Goal: Task Accomplishment & Management: Complete application form

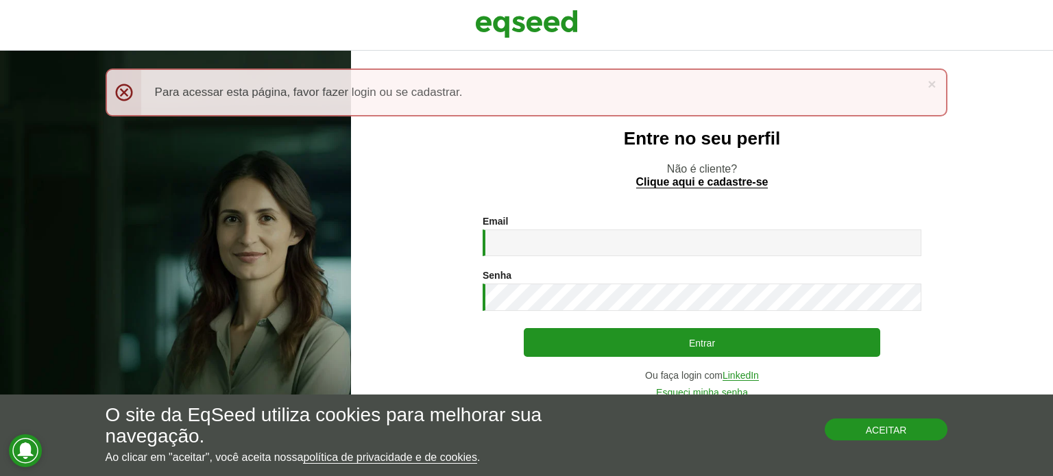
click at [915, 433] on button "Aceitar" at bounding box center [885, 430] width 123 height 22
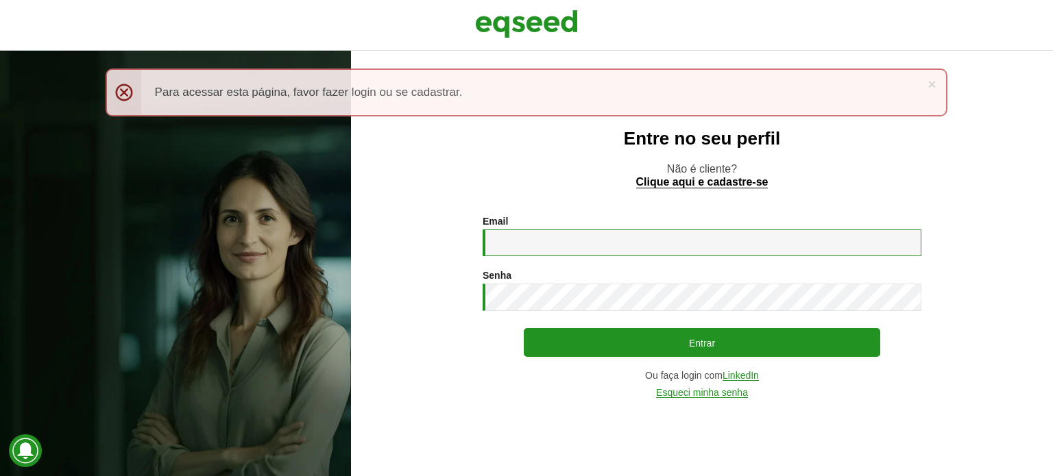
click at [519, 240] on input "Email *" at bounding box center [701, 243] width 439 height 27
type input "**********"
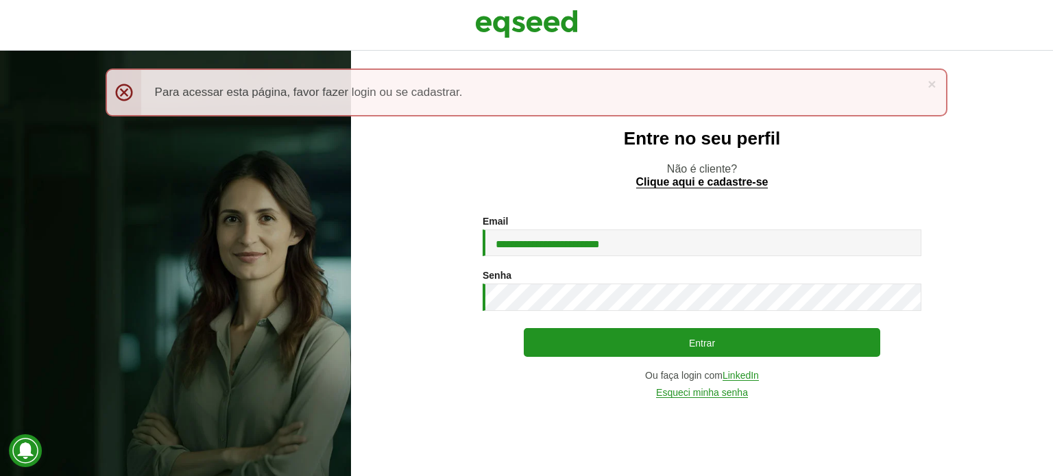
click at [126, 88] on div "× Menssagem de erro Para acessar esta página, favor fazer login ou se cadastrar." at bounding box center [527, 93] width 842 height 48
click at [421, 364] on section "**********" at bounding box center [701, 307] width 647 height 182
click at [735, 372] on link "LinkedIn" at bounding box center [740, 376] width 36 height 10
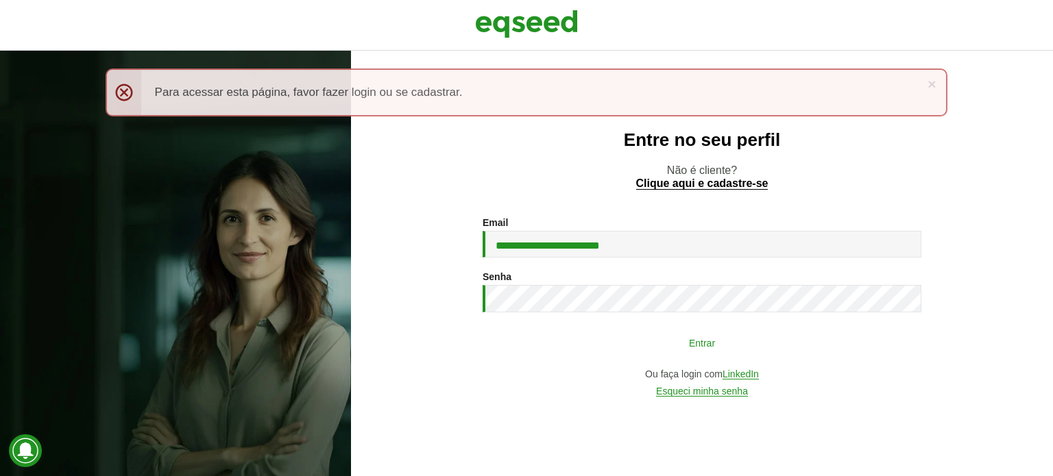
click at [689, 339] on button "Entrar" at bounding box center [702, 343] width 356 height 26
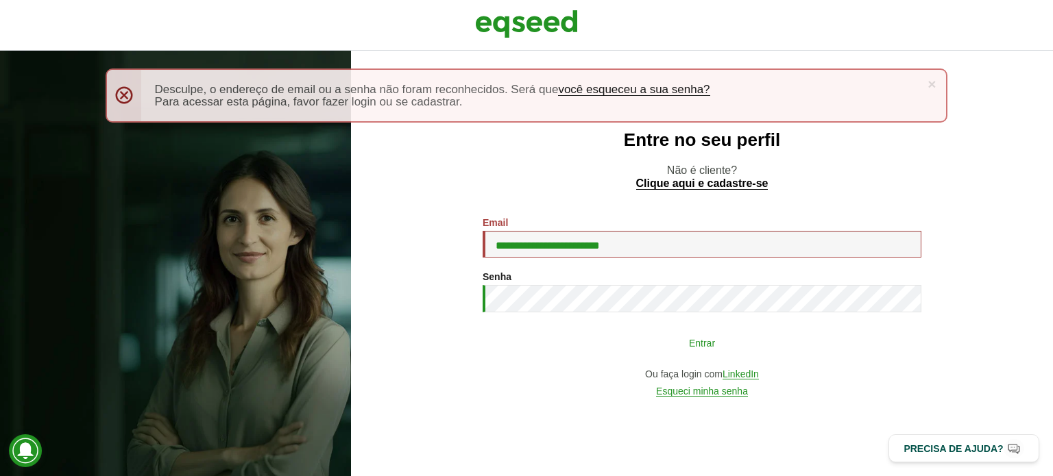
click at [748, 347] on button "Entrar" at bounding box center [702, 343] width 356 height 26
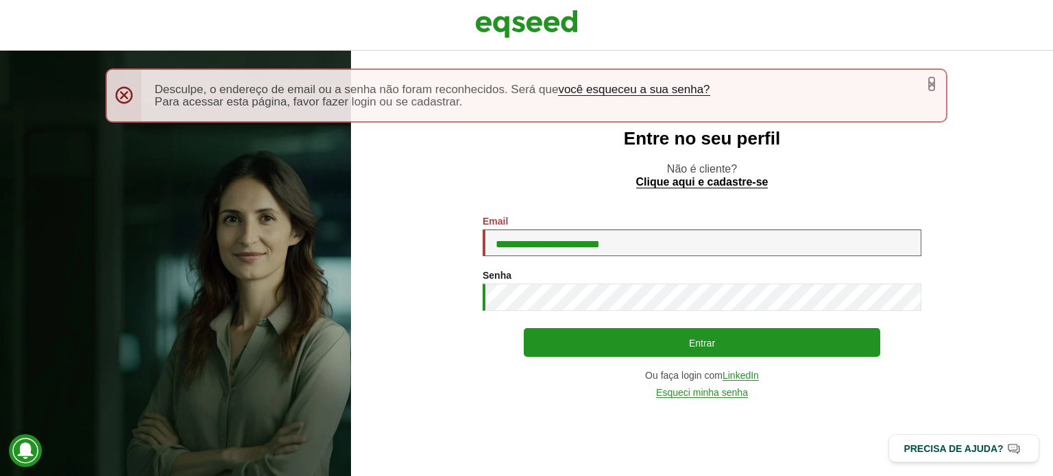
click at [929, 88] on link "×" at bounding box center [931, 84] width 8 height 14
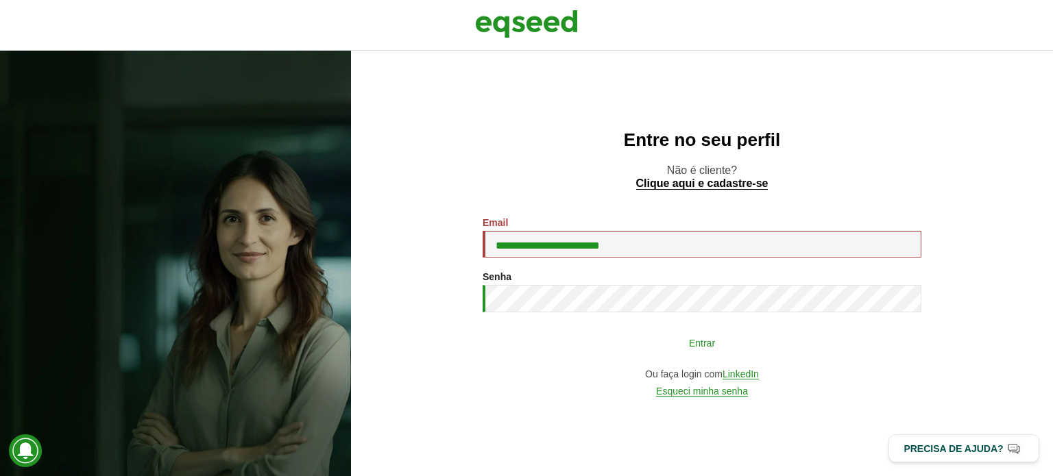
click at [639, 345] on button "Entrar" at bounding box center [702, 343] width 356 height 26
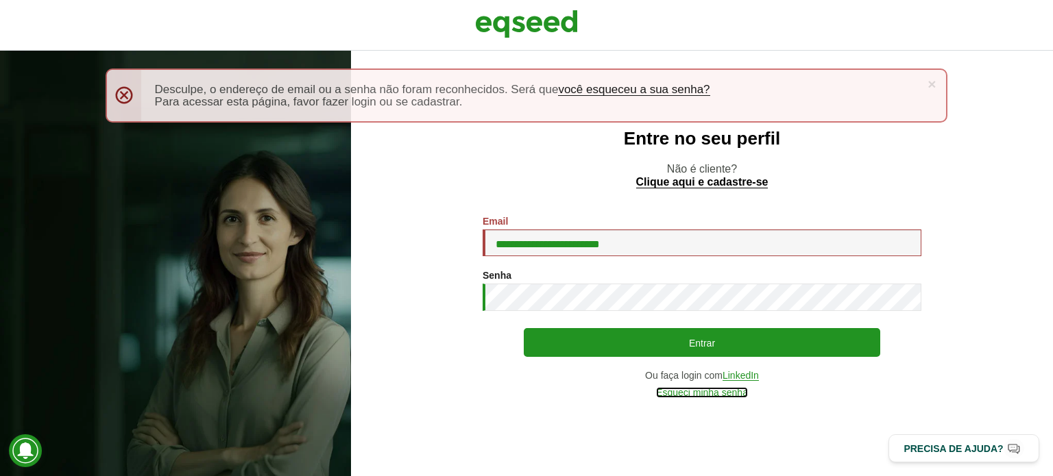
click at [726, 395] on link "Esqueci minha senha" at bounding box center [702, 393] width 92 height 10
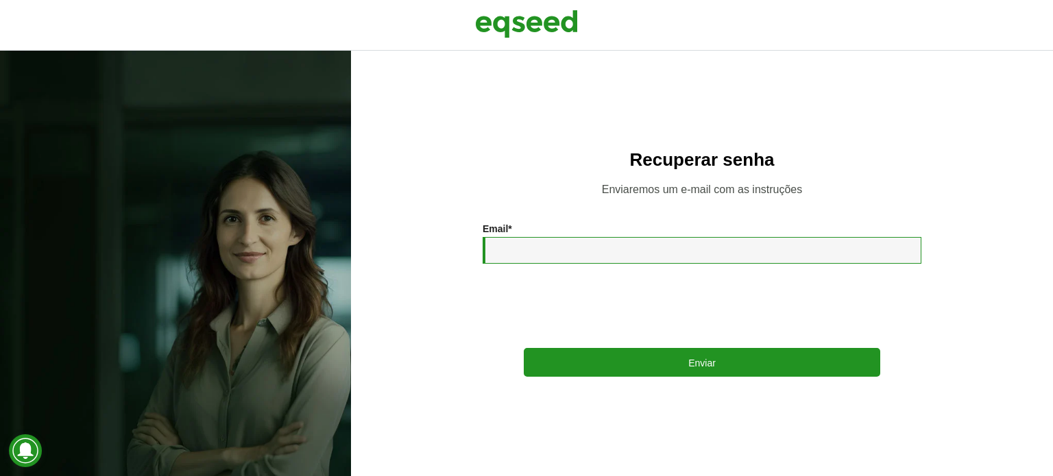
click at [688, 259] on input "Email *" at bounding box center [701, 250] width 439 height 27
type input "**********"
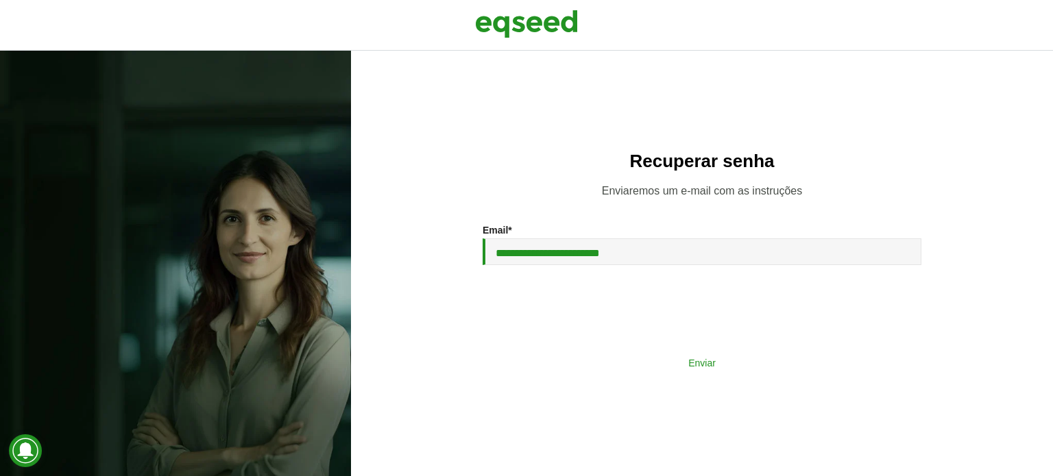
click at [661, 364] on button "Enviar" at bounding box center [702, 362] width 356 height 26
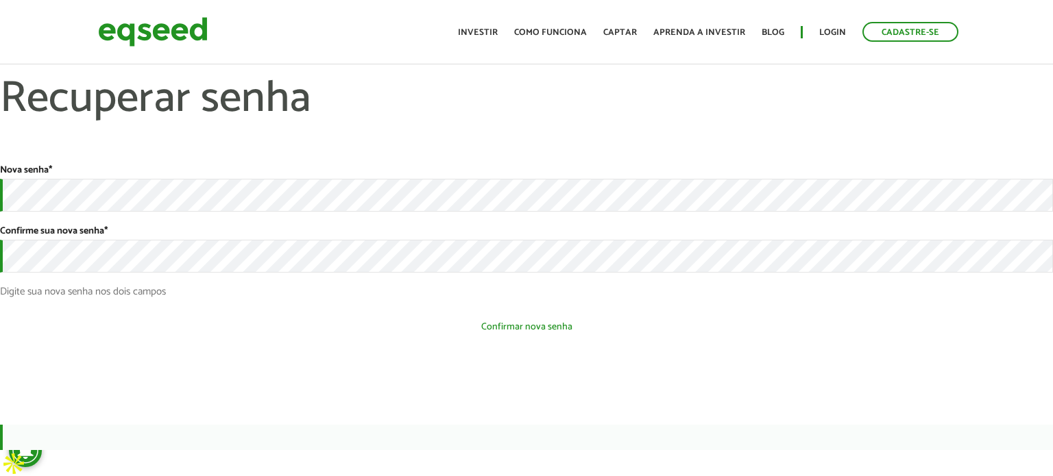
click at [504, 321] on button "Confirmar nova senha" at bounding box center [526, 327] width 1053 height 26
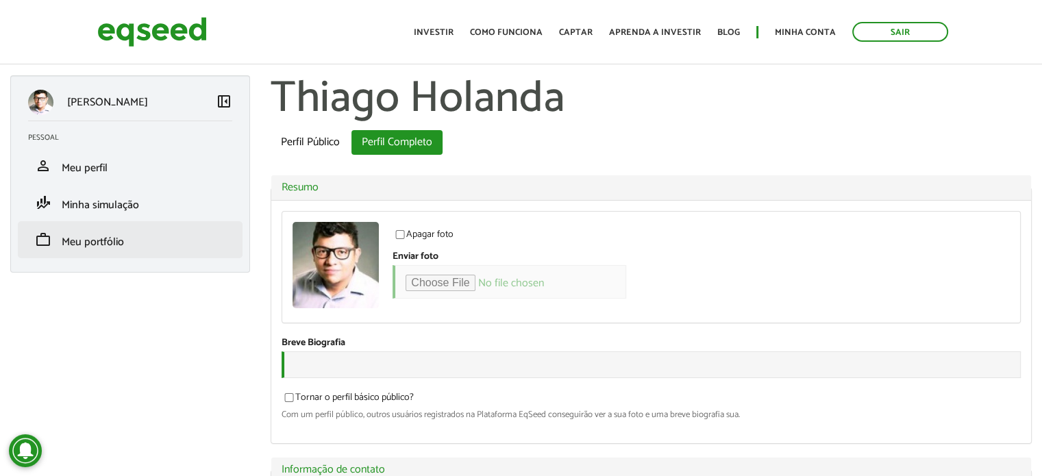
click at [112, 254] on li "work Meu portfólio" at bounding box center [130, 239] width 225 height 37
click at [116, 243] on span "Meu portfólio" at bounding box center [93, 242] width 62 height 19
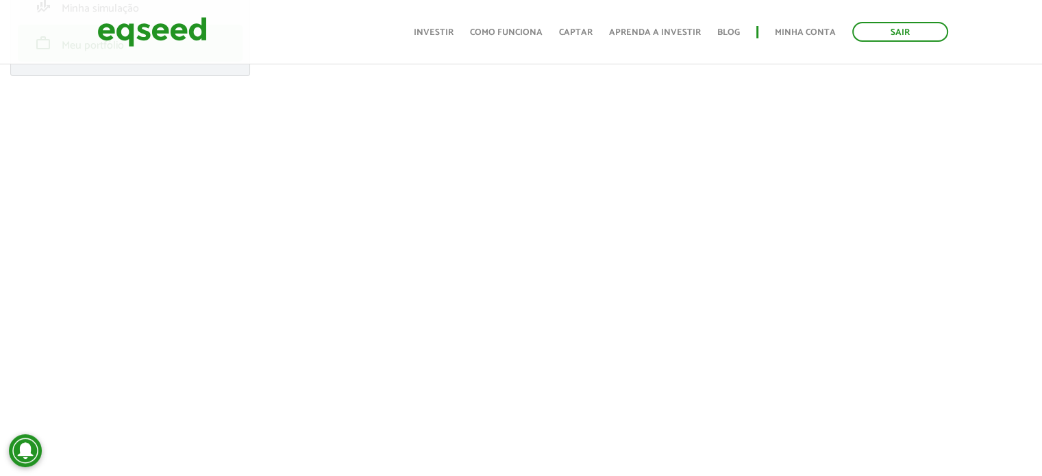
scroll to position [206, 0]
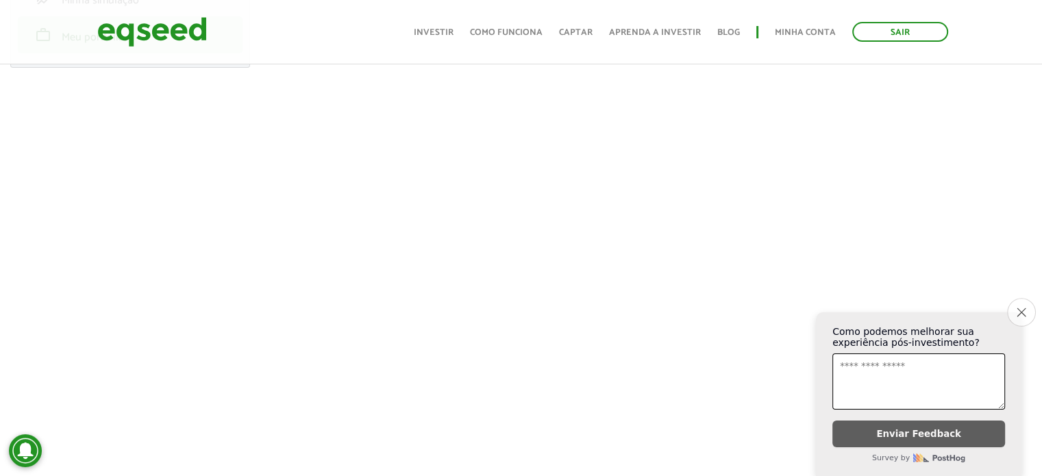
click at [1017, 309] on button "Close survey" at bounding box center [1021, 312] width 29 height 29
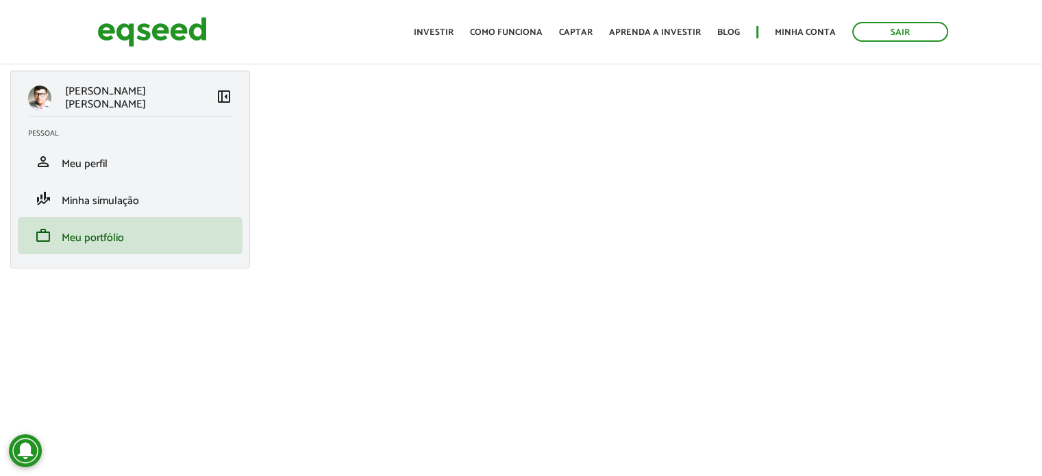
scroll to position [0, 0]
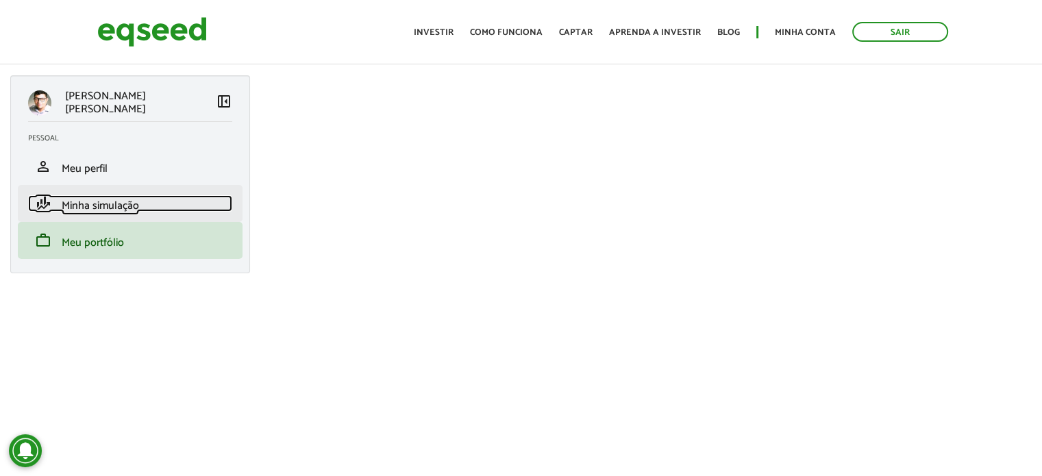
click at [121, 206] on span "Minha simulação" at bounding box center [100, 206] width 77 height 19
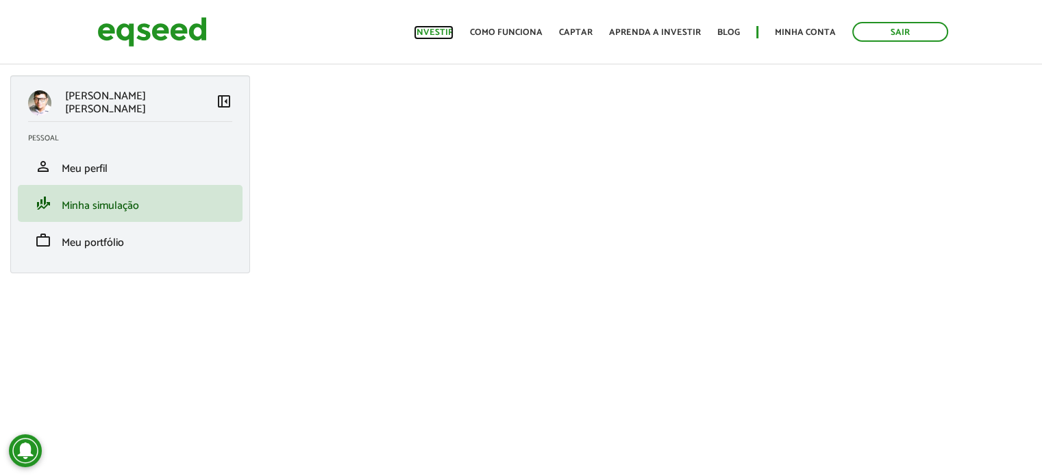
click at [450, 34] on link "Investir" at bounding box center [434, 32] width 40 height 9
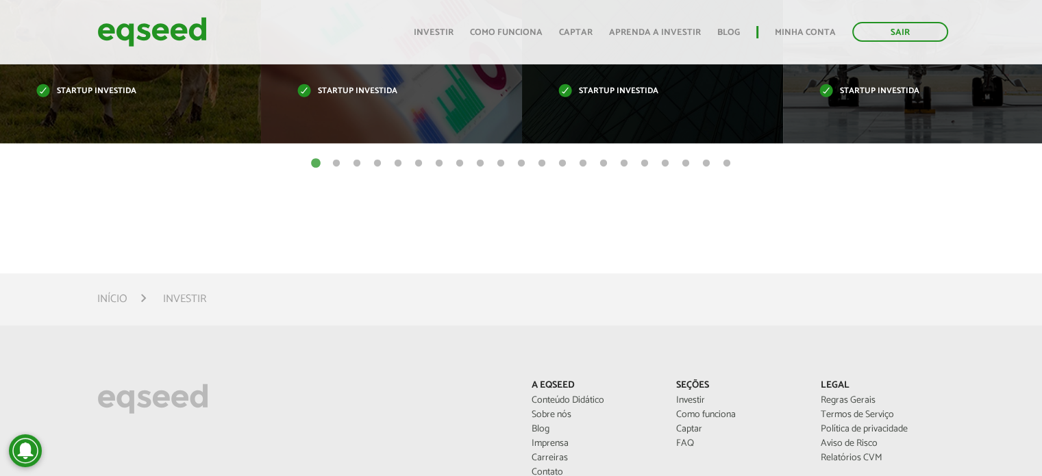
scroll to position [754, 0]
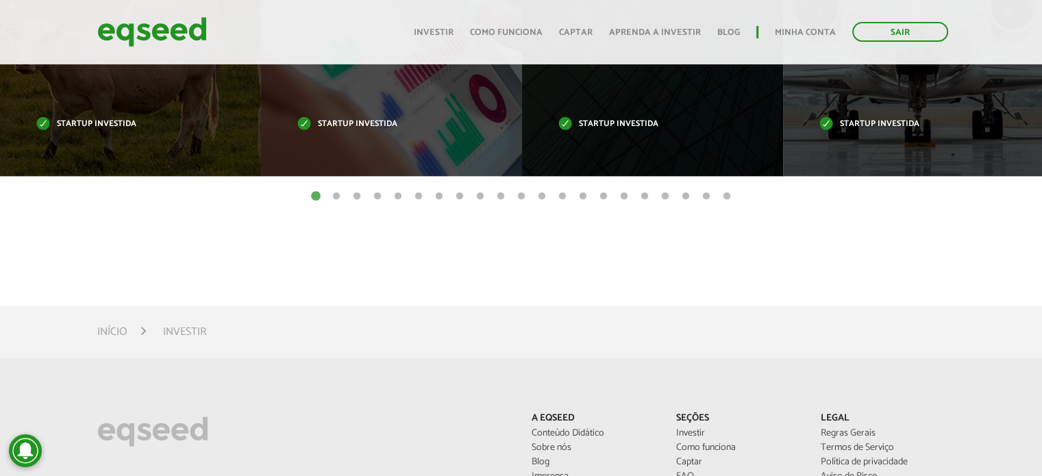
click at [336, 196] on button "2" at bounding box center [337, 197] width 14 height 14
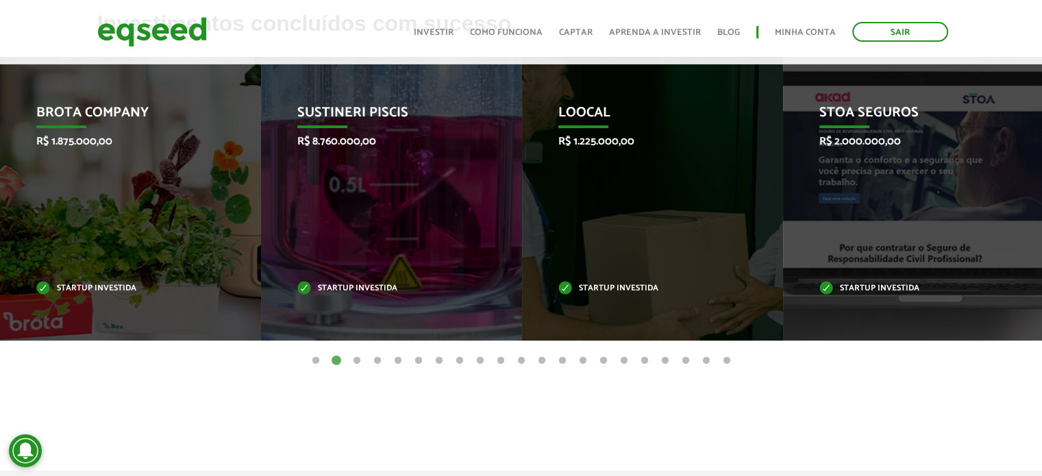
scroll to position [548, 0]
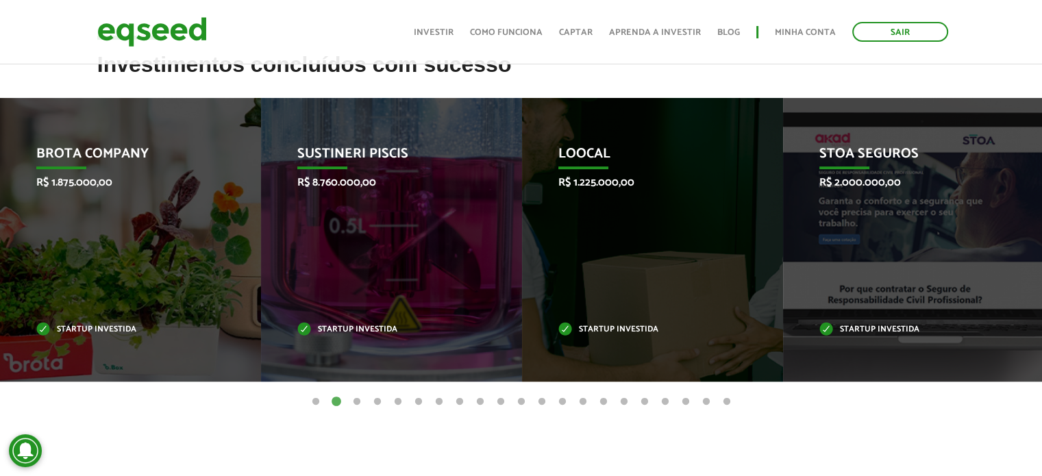
click at [358, 400] on button "3" at bounding box center [357, 402] width 14 height 14
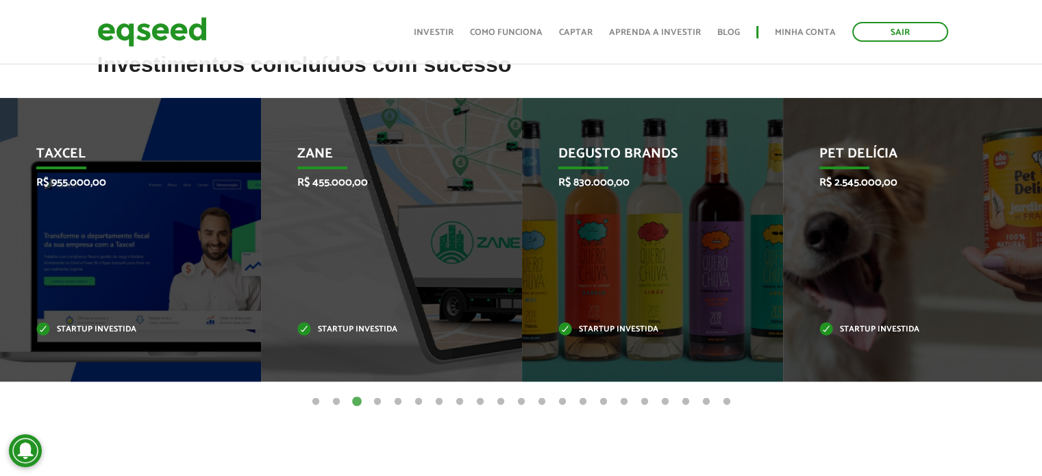
click at [376, 399] on button "4" at bounding box center [378, 402] width 14 height 14
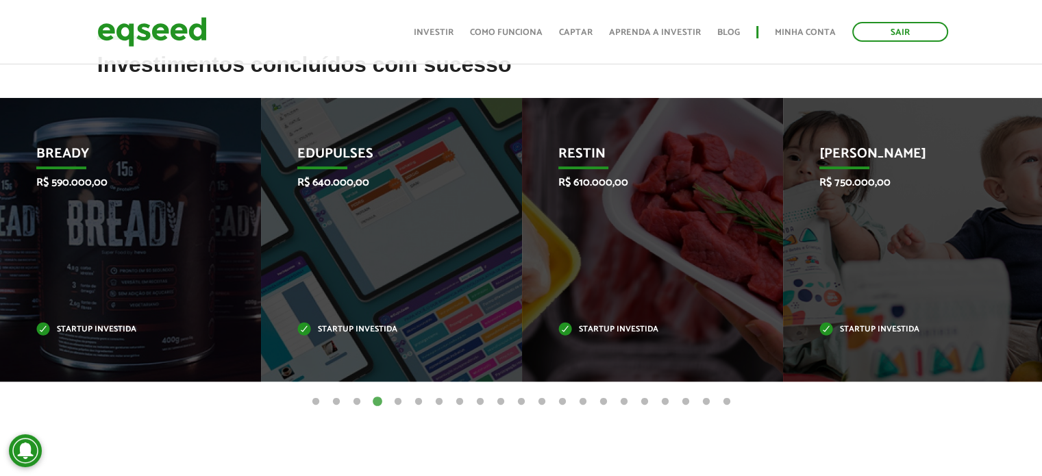
click at [397, 401] on button "5" at bounding box center [398, 402] width 14 height 14
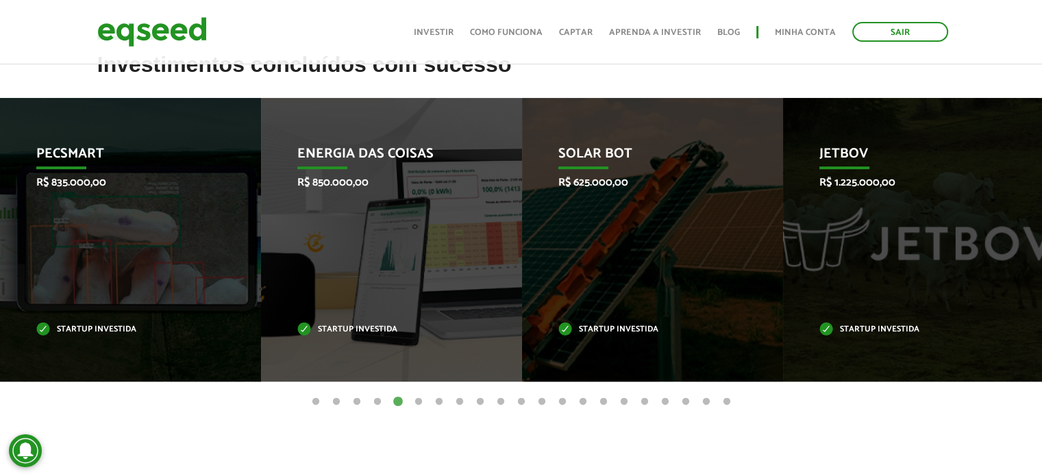
click at [417, 402] on button "6" at bounding box center [419, 402] width 14 height 14
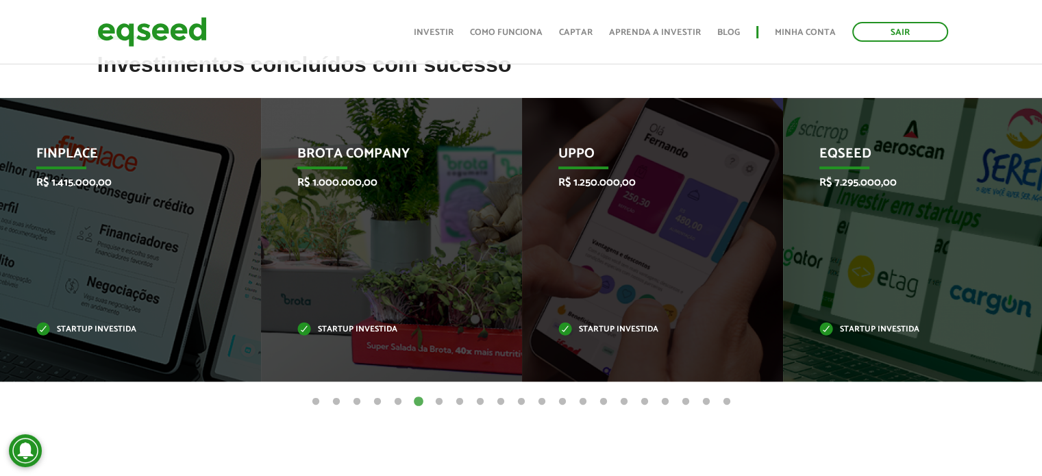
click at [439, 402] on button "7" at bounding box center [439, 402] width 14 height 14
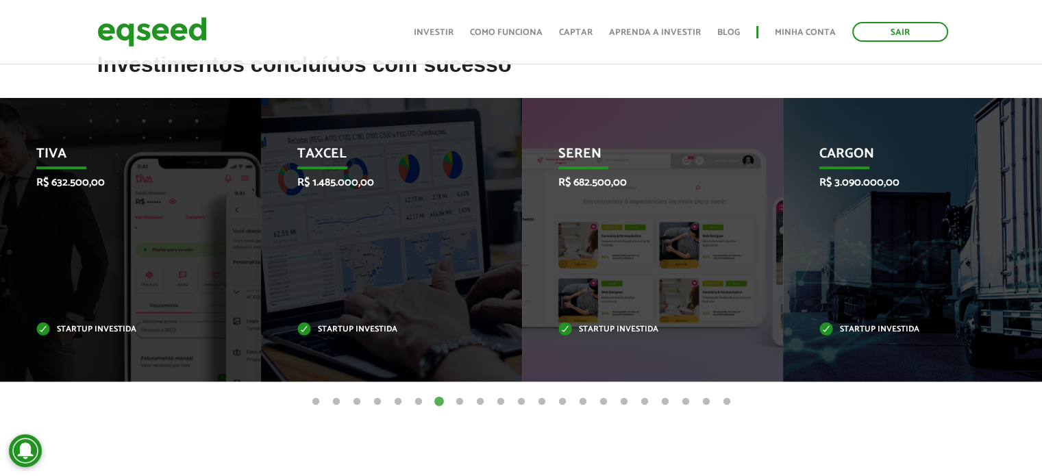
click at [463, 402] on button "8" at bounding box center [460, 402] width 14 height 14
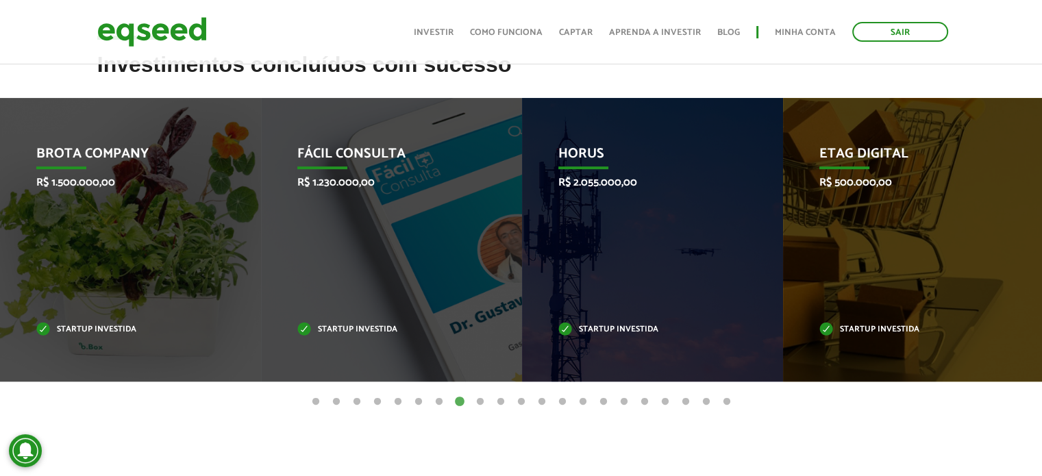
click at [482, 400] on button "9" at bounding box center [481, 402] width 14 height 14
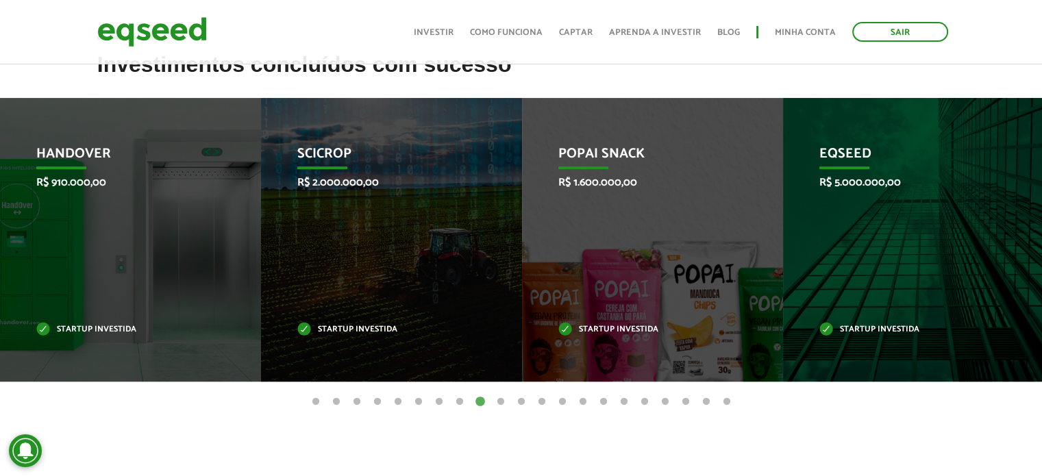
click at [500, 400] on button "10" at bounding box center [501, 402] width 14 height 14
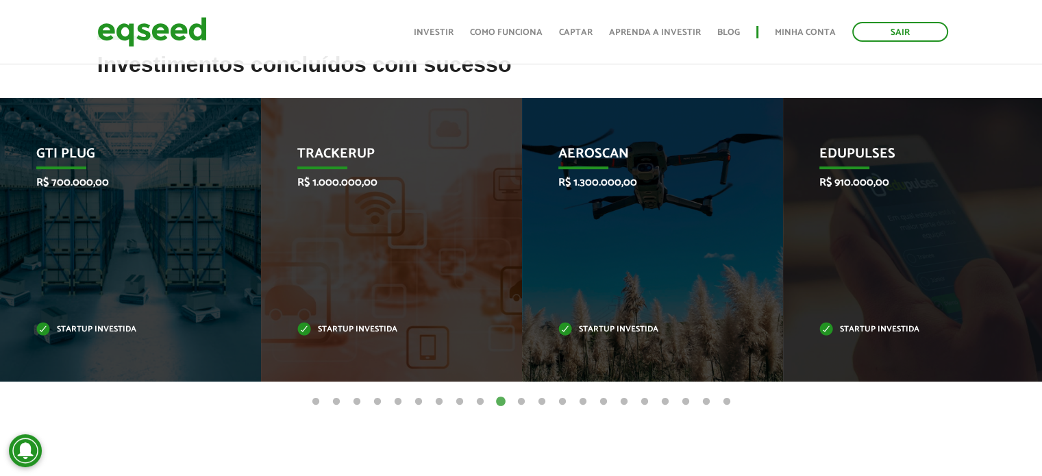
click at [521, 400] on button "11" at bounding box center [522, 402] width 14 height 14
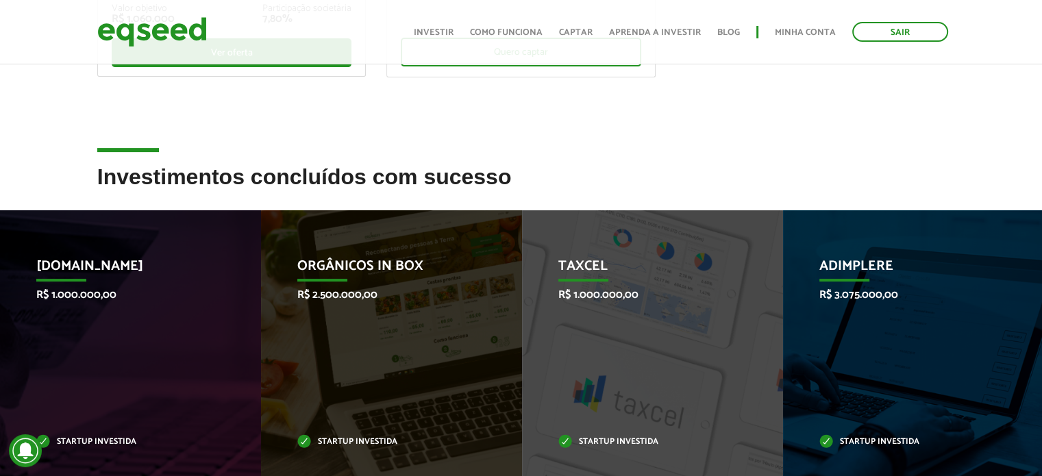
scroll to position [274, 0]
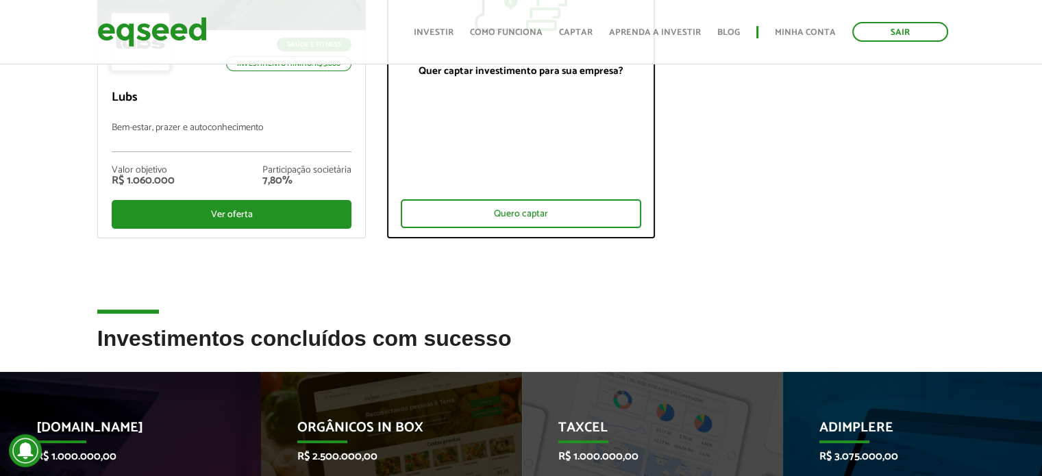
click at [458, 230] on div "Quer captar investimento para sua empresa? Quero captar" at bounding box center [521, 135] width 268 height 208
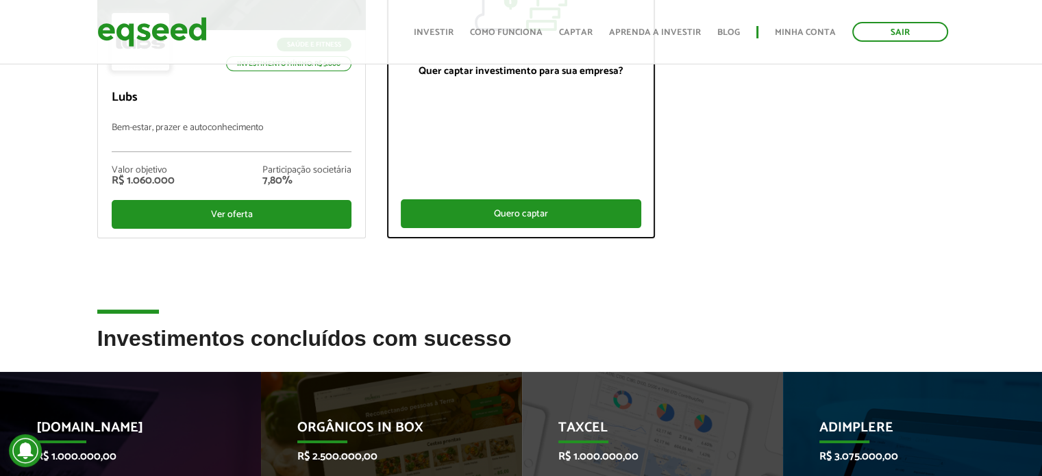
click at [459, 221] on div "Quero captar" at bounding box center [521, 213] width 241 height 29
